Goal: Task Accomplishment & Management: Complete application form

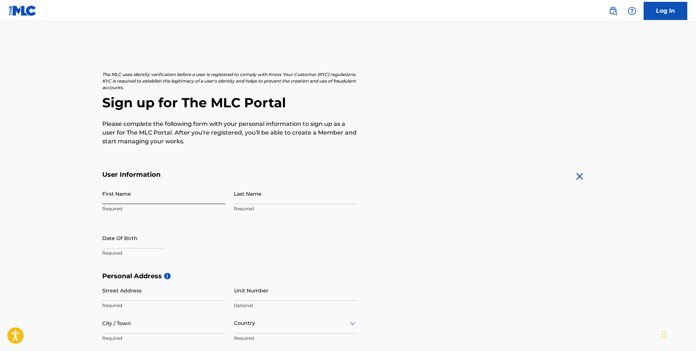
click at [115, 195] on input "First Name" at bounding box center [163, 193] width 123 height 21
type input "[PERSON_NAME]"
type input "[STREET_ADDRESS]"
type input "[GEOGRAPHIC_DATA]"
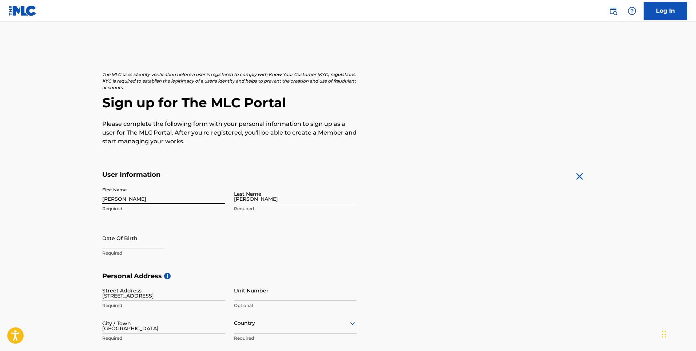
type input "33177"
type input "[EMAIL_ADDRESS][DOMAIN_NAME]"
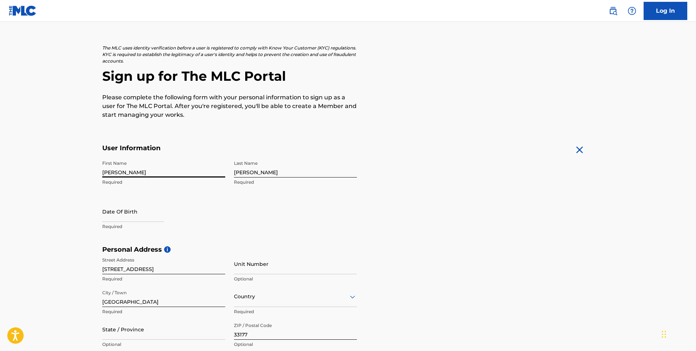
scroll to position [73, 0]
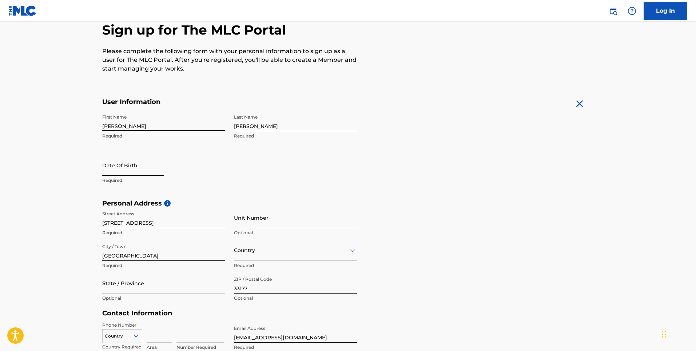
click at [125, 171] on input "text" at bounding box center [133, 165] width 62 height 21
select select "8"
select select "2025"
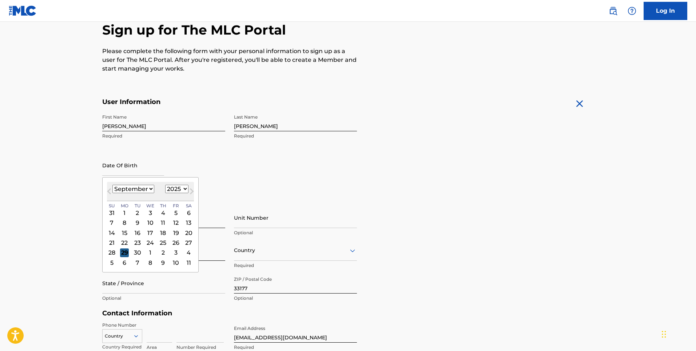
click at [123, 252] on div "29" at bounding box center [124, 252] width 9 height 9
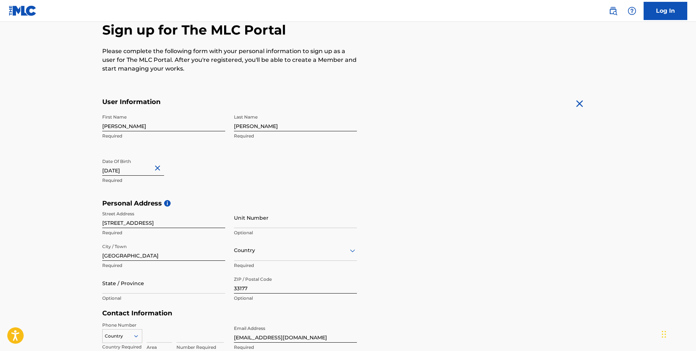
click at [153, 175] on input "text" at bounding box center [133, 165] width 62 height 21
select select "8"
select select "2025"
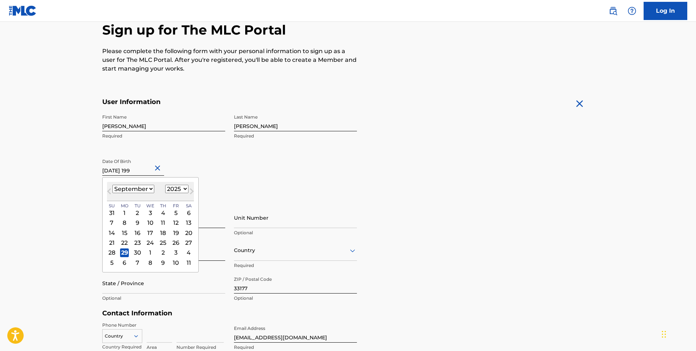
type input "[DATE]"
select select "1992"
type input "[DATE]"
click at [261, 167] on div "First Name [PERSON_NAME] Required Last Name [PERSON_NAME] Required Date Of Birt…" at bounding box center [229, 155] width 255 height 89
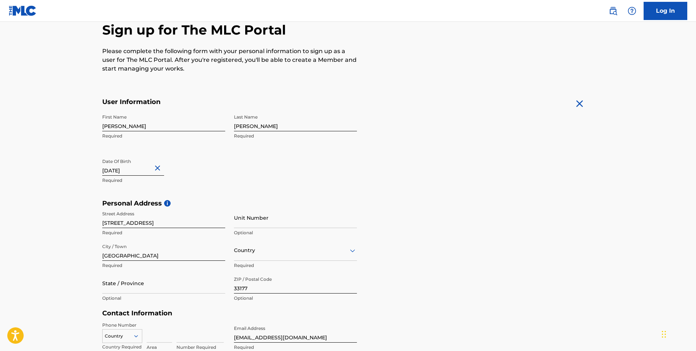
select select "8"
select select "1992"
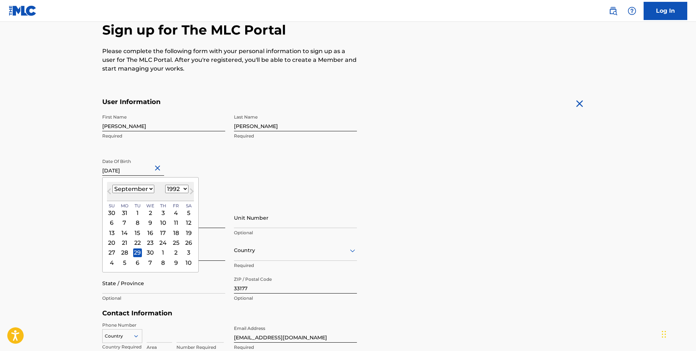
click at [133, 173] on input "[DATE]" at bounding box center [133, 165] width 62 height 21
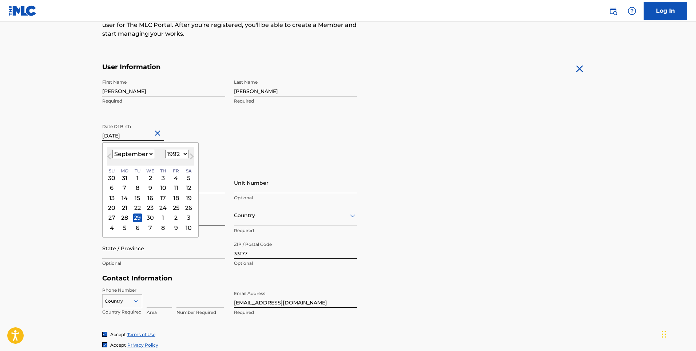
scroll to position [109, 0]
click at [86, 152] on main "The MLC uses identity verification before a user is registered to comply with K…" at bounding box center [348, 169] width 696 height 512
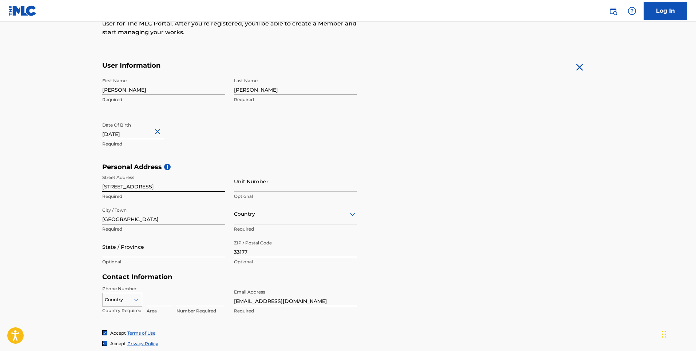
select select "8"
select select "1992"
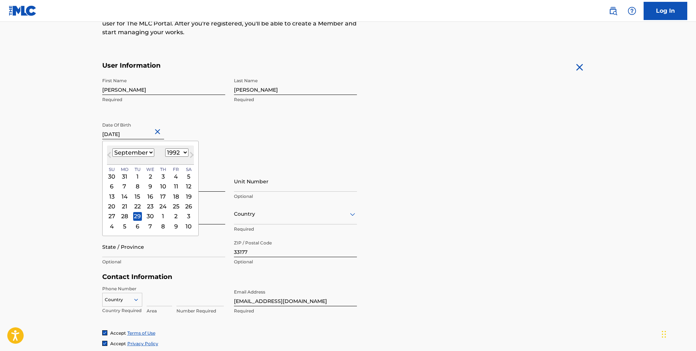
drag, startPoint x: 145, startPoint y: 134, endPoint x: 308, endPoint y: 135, distance: 162.9
click at [308, 135] on div "First Name [PERSON_NAME] Required Last Name [PERSON_NAME] Required Date Of Birt…" at bounding box center [229, 118] width 255 height 89
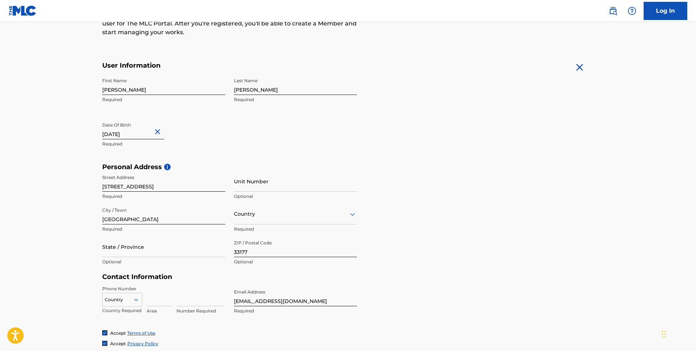
select select "8"
select select "1992"
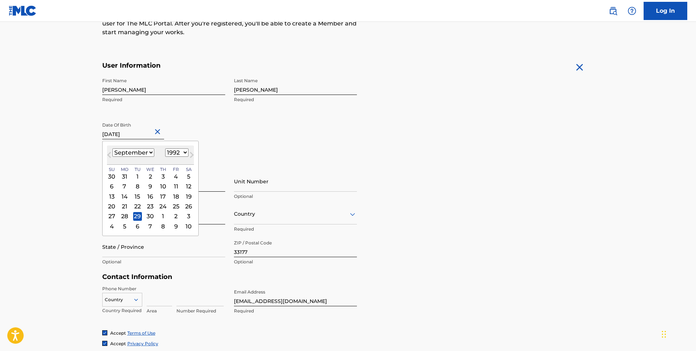
click at [144, 135] on input "[DATE]" at bounding box center [133, 129] width 62 height 21
click at [150, 154] on select "January February March April May June July August September October November De…" at bounding box center [133, 152] width 42 height 8
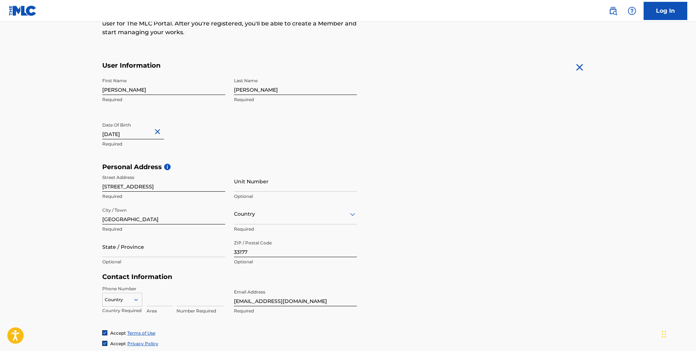
click at [229, 143] on div "First Name [PERSON_NAME] Required Last Name [PERSON_NAME] Required Date Of Birt…" at bounding box center [229, 118] width 255 height 89
click at [147, 132] on input "[DATE]" at bounding box center [133, 129] width 62 height 21
select select "8"
select select "1992"
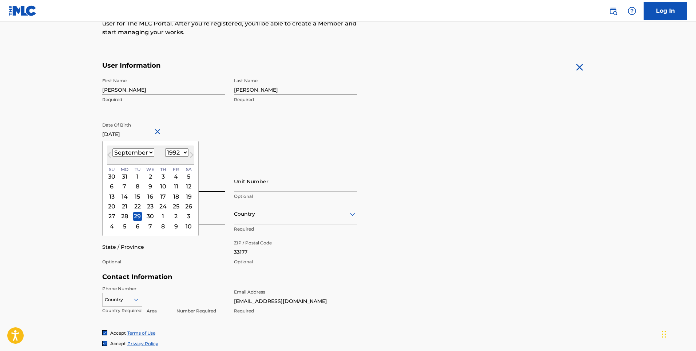
click at [183, 152] on select "1899 1900 1901 1902 1903 1904 1905 1906 1907 1908 1909 1910 1911 1912 1913 1914…" at bounding box center [176, 152] width 23 height 8
click at [351, 145] on div "First Name [PERSON_NAME] Required Last Name [PERSON_NAME] Required Date Of Birt…" at bounding box center [229, 118] width 255 height 89
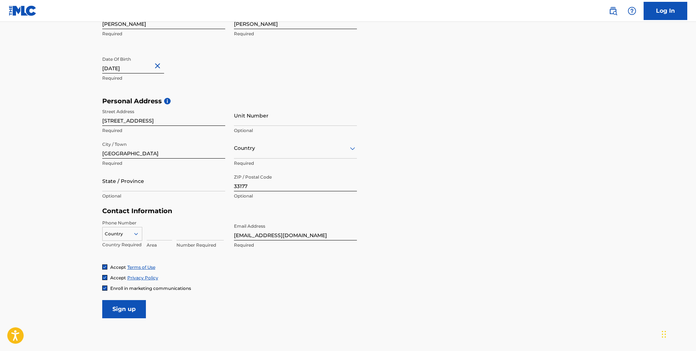
scroll to position [182, 0]
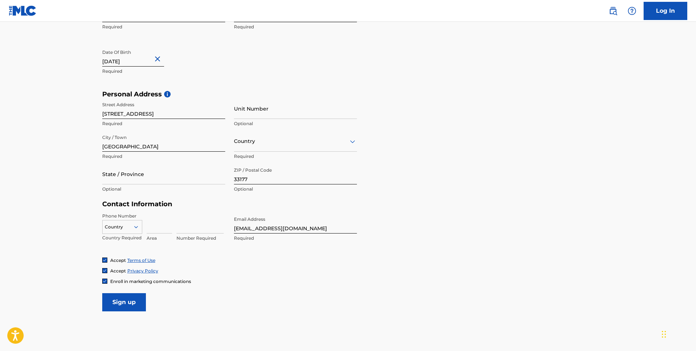
click at [249, 143] on div at bounding box center [295, 141] width 123 height 9
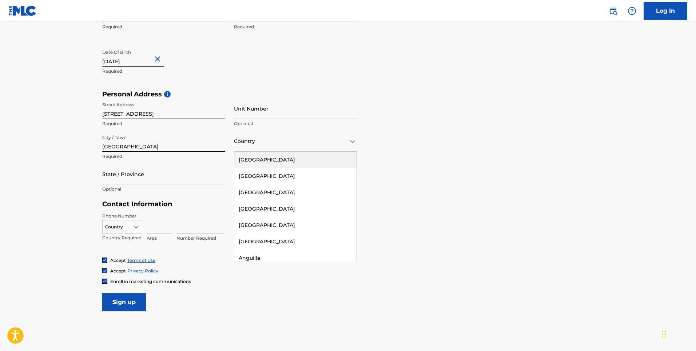
click at [249, 143] on div at bounding box center [295, 141] width 123 height 9
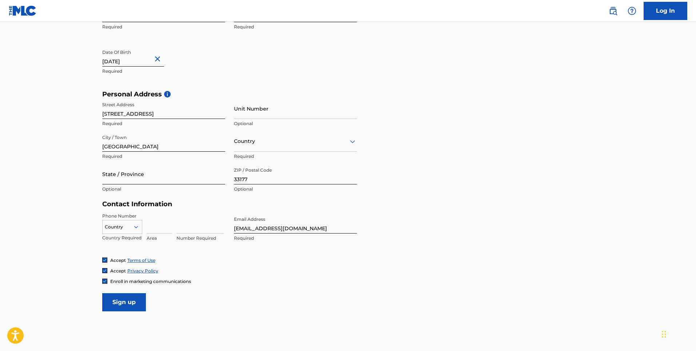
click at [148, 175] on input "State / Province" at bounding box center [163, 174] width 123 height 21
type input "[US_STATE]"
click at [255, 141] on div at bounding box center [295, 141] width 123 height 9
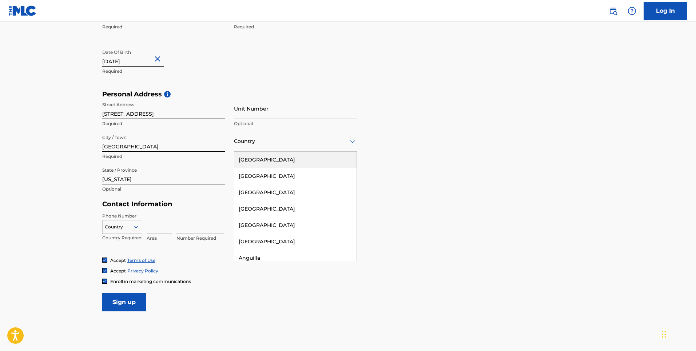
click at [255, 160] on div "[GEOGRAPHIC_DATA]" at bounding box center [295, 160] width 122 height 16
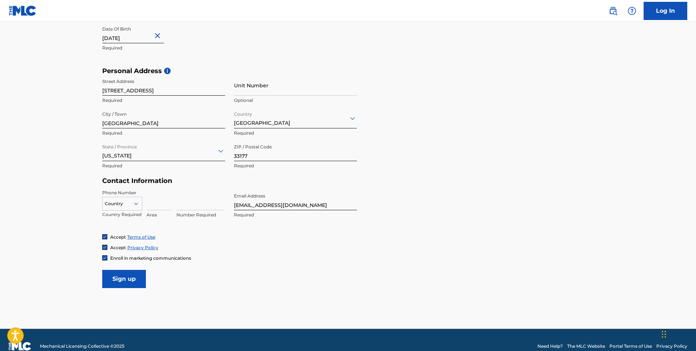
scroll to position [218, 0]
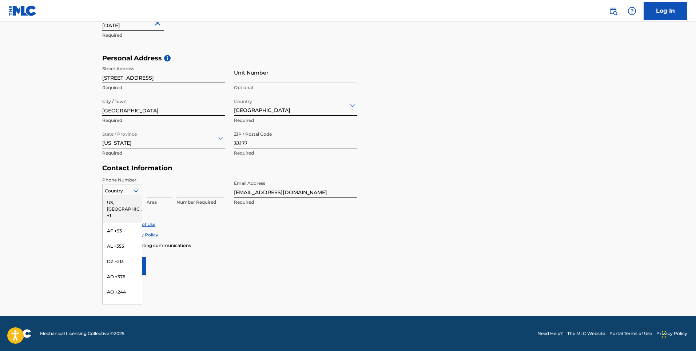
click at [128, 193] on div at bounding box center [122, 191] width 39 height 8
click at [139, 190] on icon at bounding box center [136, 191] width 7 height 7
click at [158, 190] on input at bounding box center [159, 187] width 25 height 21
type input "717"
type input "3796861"
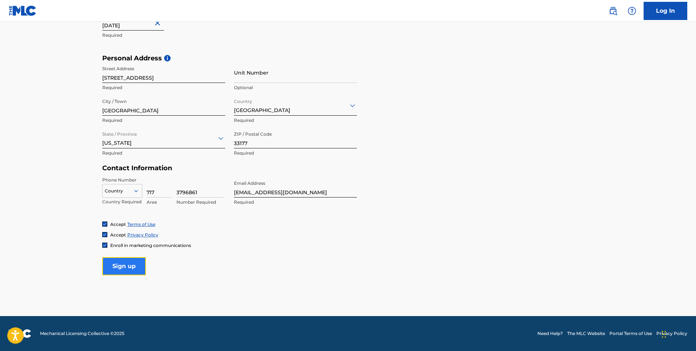
click at [126, 265] on input "Sign up" at bounding box center [124, 266] width 44 height 18
click at [120, 189] on div at bounding box center [122, 191] width 39 height 8
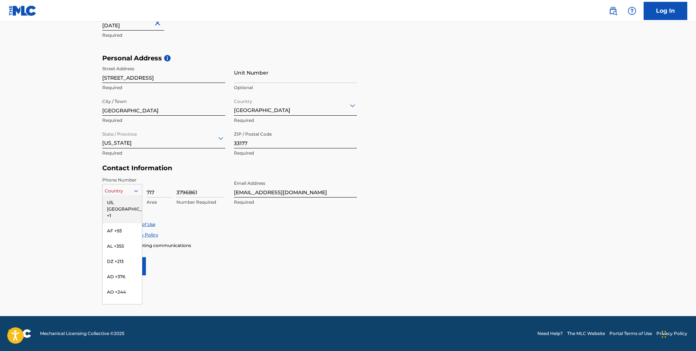
click at [123, 204] on div "US, [GEOGRAPHIC_DATA] +1" at bounding box center [122, 209] width 39 height 28
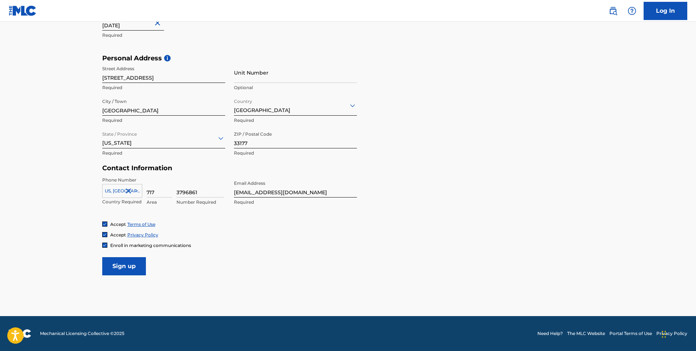
click at [232, 249] on form "User Information First Name [PERSON_NAME] Required Last Name [PERSON_NAME] Requ…" at bounding box center [348, 114] width 492 height 323
click at [124, 263] on input "Sign up" at bounding box center [124, 266] width 44 height 18
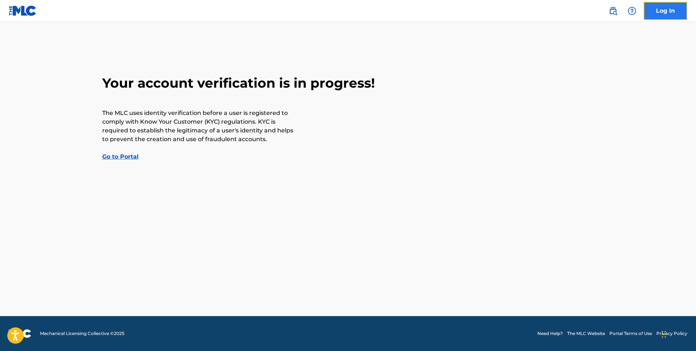
click at [663, 17] on link "Log In" at bounding box center [665, 11] width 44 height 18
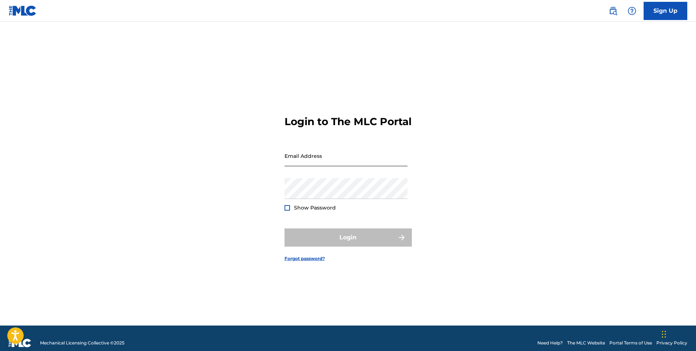
click at [309, 157] on input "Email Address" at bounding box center [345, 155] width 123 height 21
click at [291, 166] on input "Email Address" at bounding box center [345, 155] width 123 height 21
type input "[EMAIL_ADDRESS][DOMAIN_NAME]"
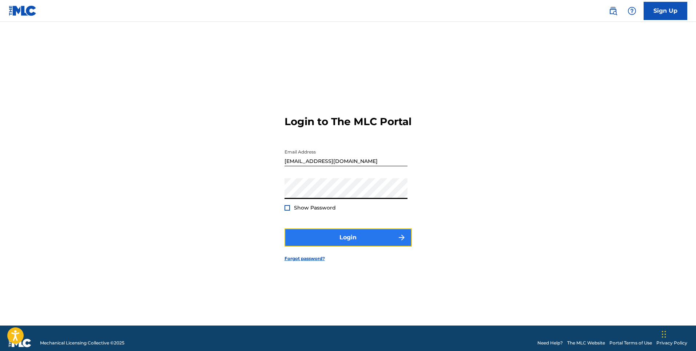
click at [344, 243] on button "Login" at bounding box center [347, 237] width 127 height 18
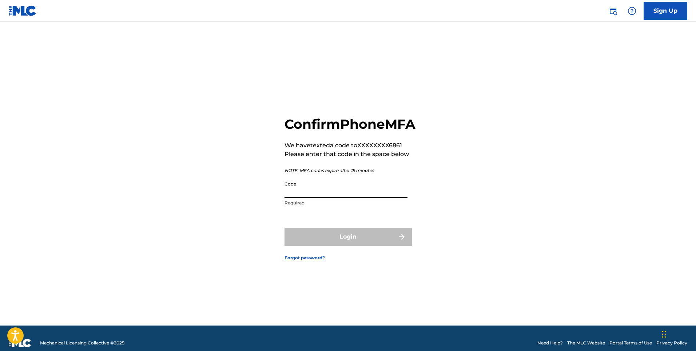
click at [304, 198] on input "Code" at bounding box center [345, 187] width 123 height 21
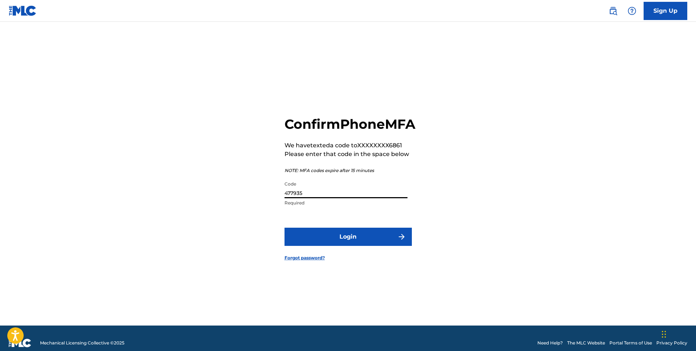
type input "477935"
click at [284, 228] on button "Login" at bounding box center [347, 237] width 127 height 18
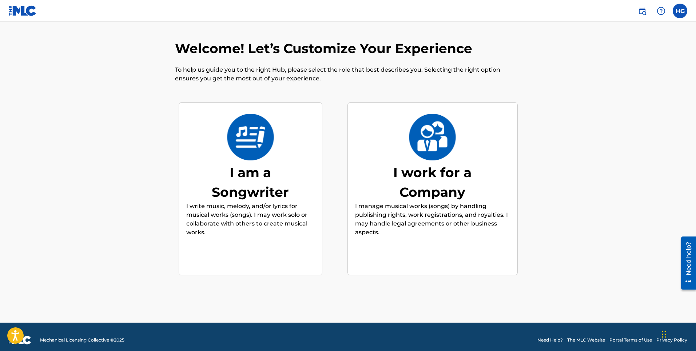
click at [252, 150] on img at bounding box center [251, 137] width 48 height 47
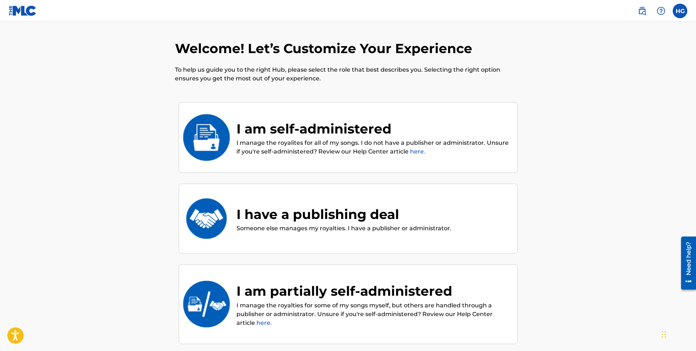
scroll to position [33, 0]
